Goal: Task Accomplishment & Management: Use online tool/utility

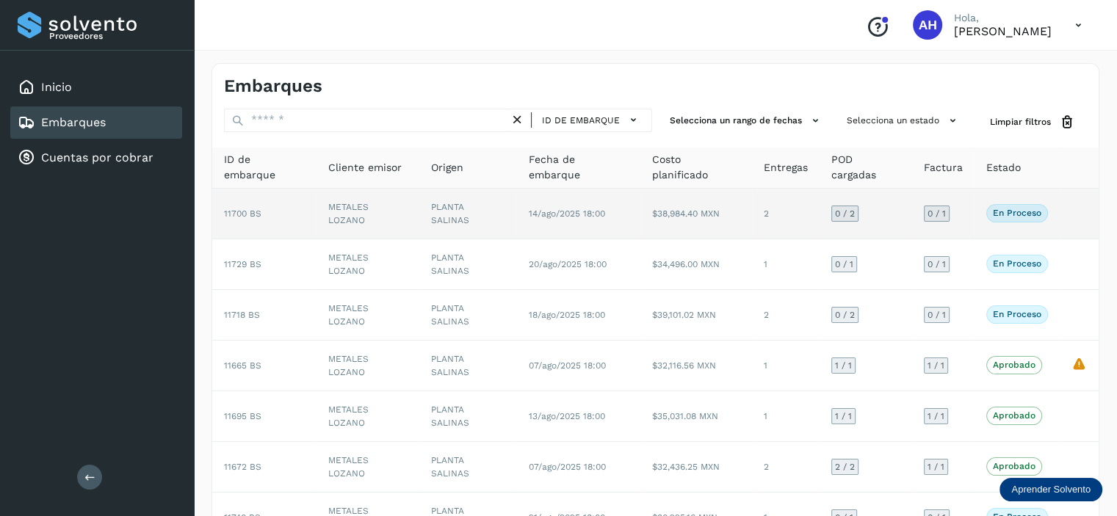
click at [238, 214] on td "11700 BS" at bounding box center [264, 214] width 104 height 51
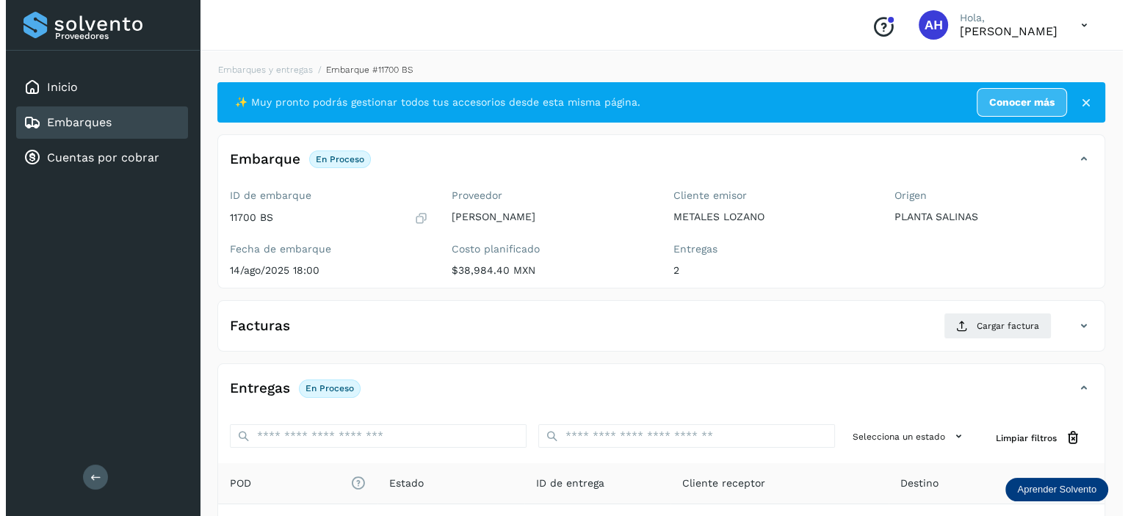
scroll to position [228, 0]
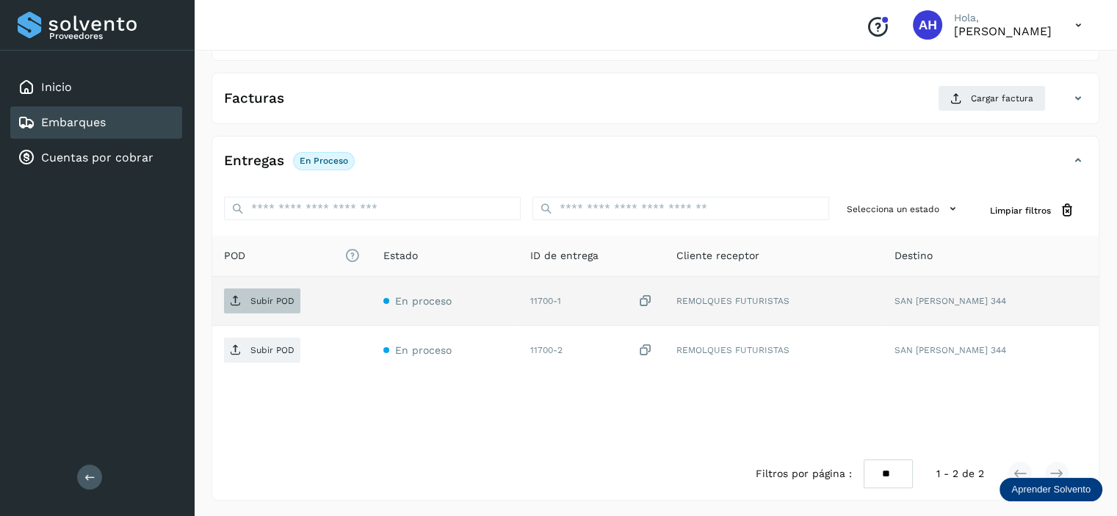
click at [287, 299] on p "Subir POD" at bounding box center [273, 301] width 44 height 10
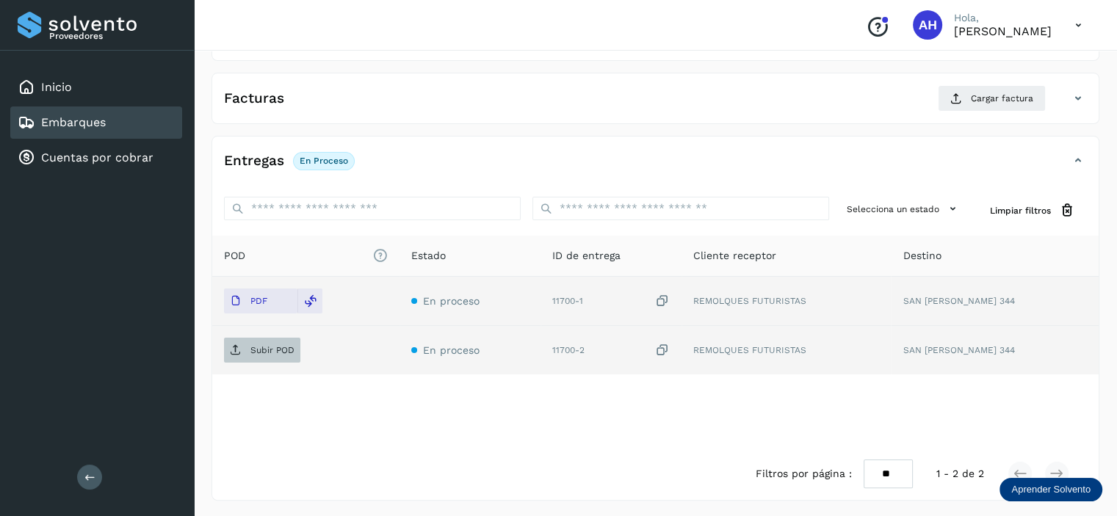
click at [292, 355] on span "Subir POD" at bounding box center [262, 351] width 76 height 24
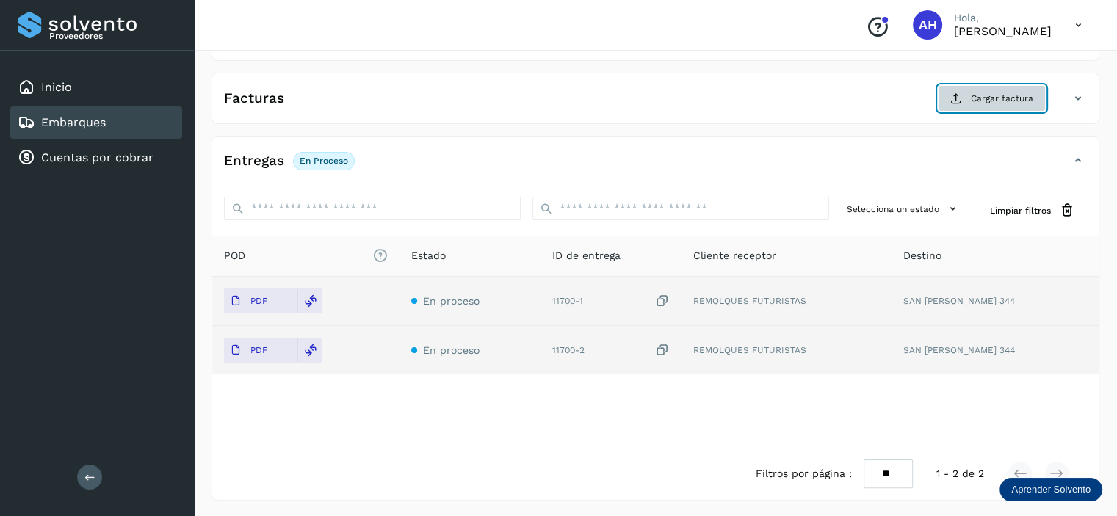
click at [1011, 104] on span "Cargar factura" at bounding box center [1002, 98] width 62 height 13
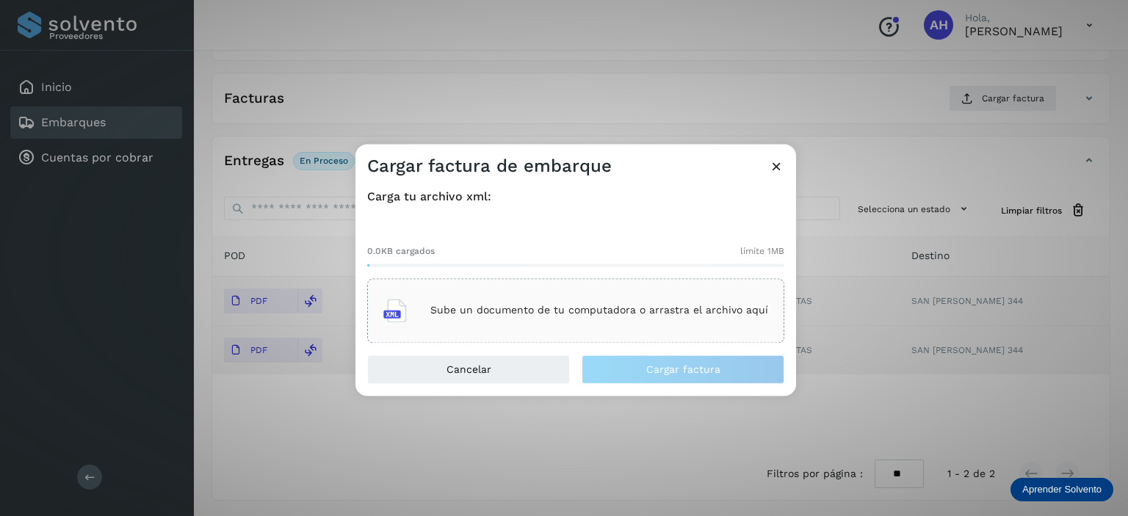
click at [597, 323] on div "Sube un documento de tu computadora o arrastra el archivo aquí" at bounding box center [575, 311] width 385 height 40
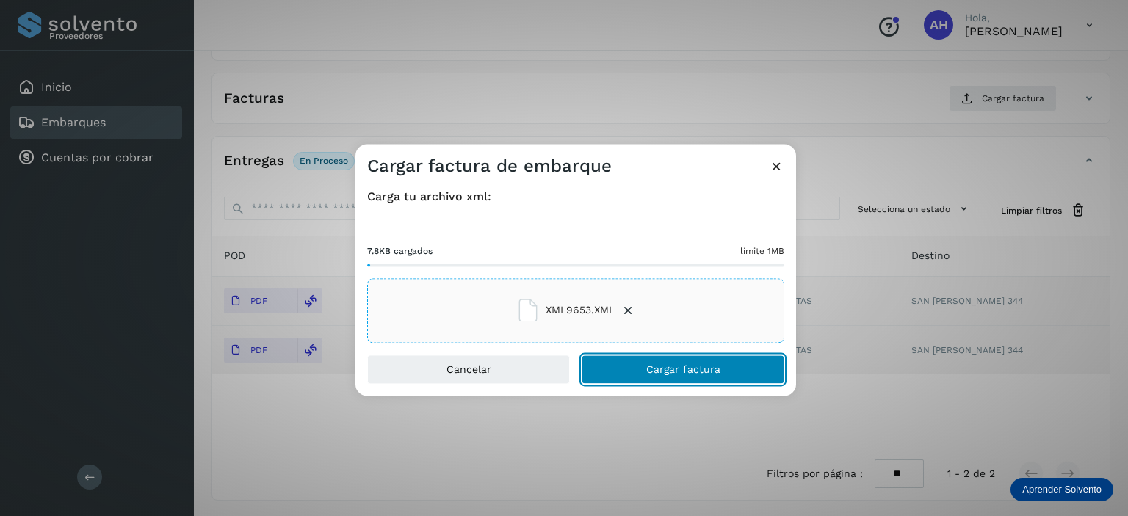
click at [676, 368] on span "Cargar factura" at bounding box center [683, 369] width 74 height 10
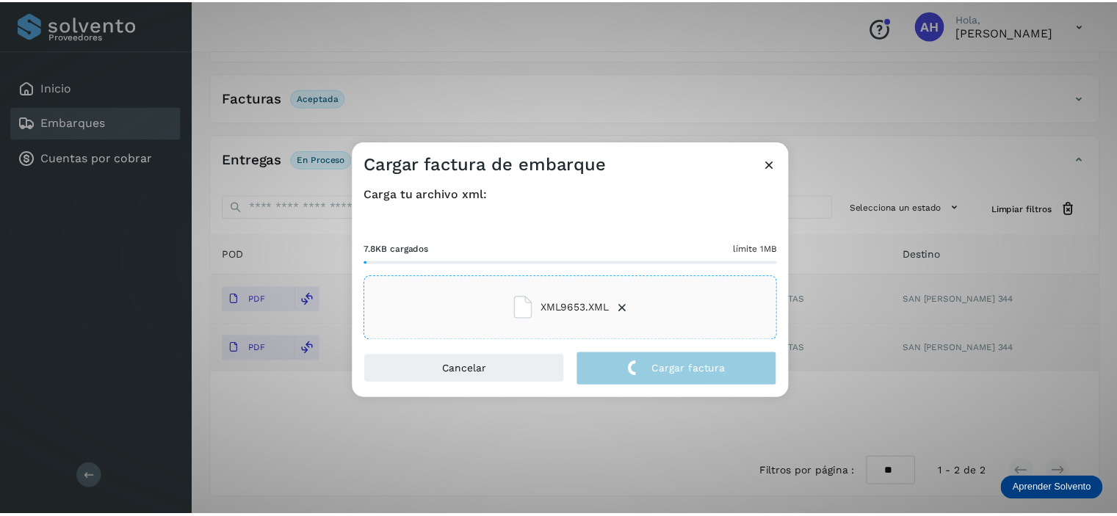
scroll to position [226, 0]
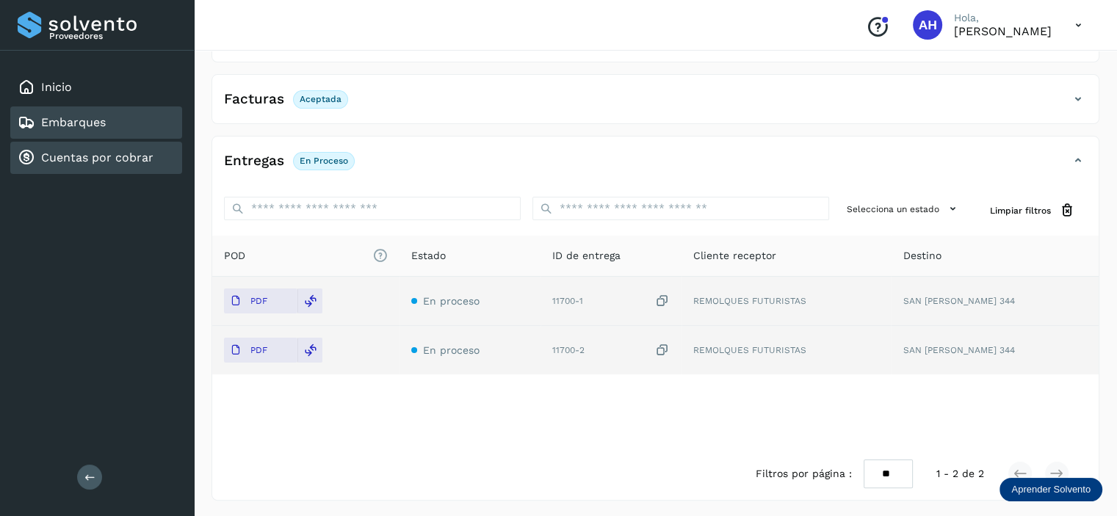
click at [138, 159] on link "Cuentas por cobrar" at bounding box center [97, 158] width 112 height 14
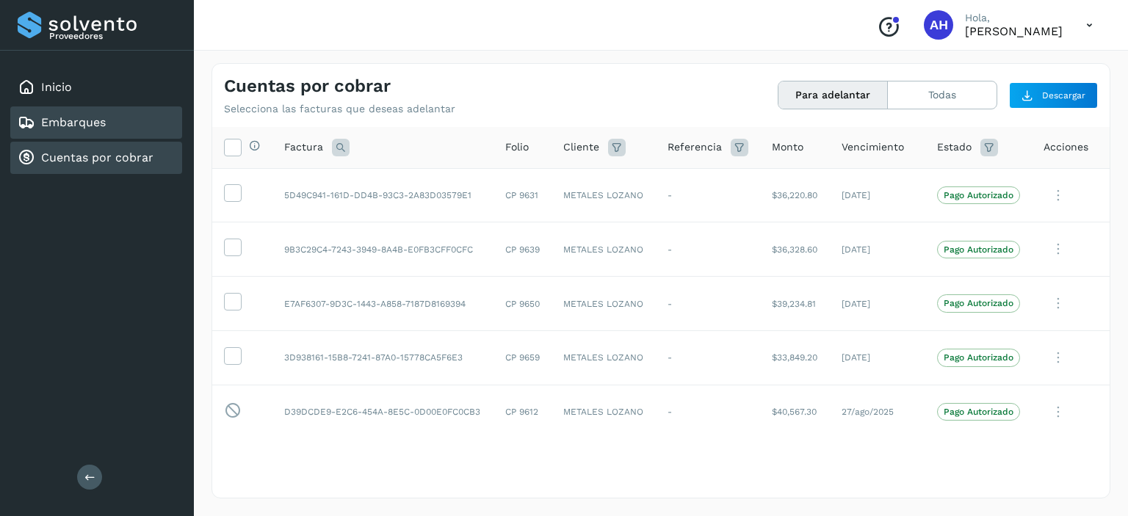
click at [112, 129] on div "Embarques" at bounding box center [96, 123] width 172 height 32
